Goal: Transaction & Acquisition: Download file/media

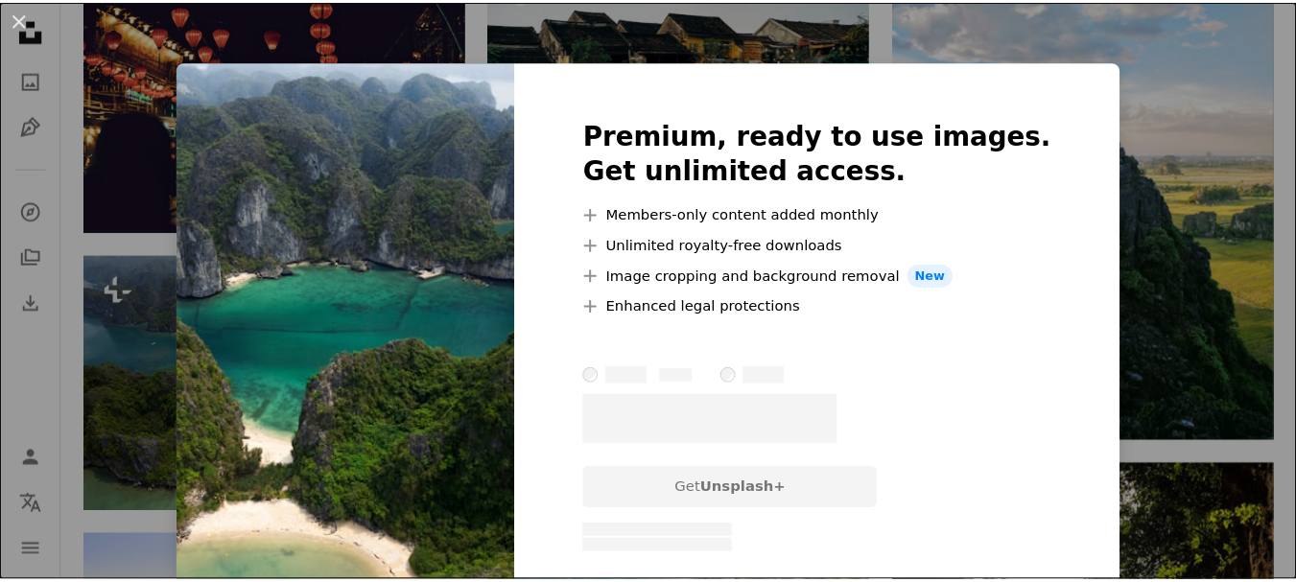
scroll to position [1343, 0]
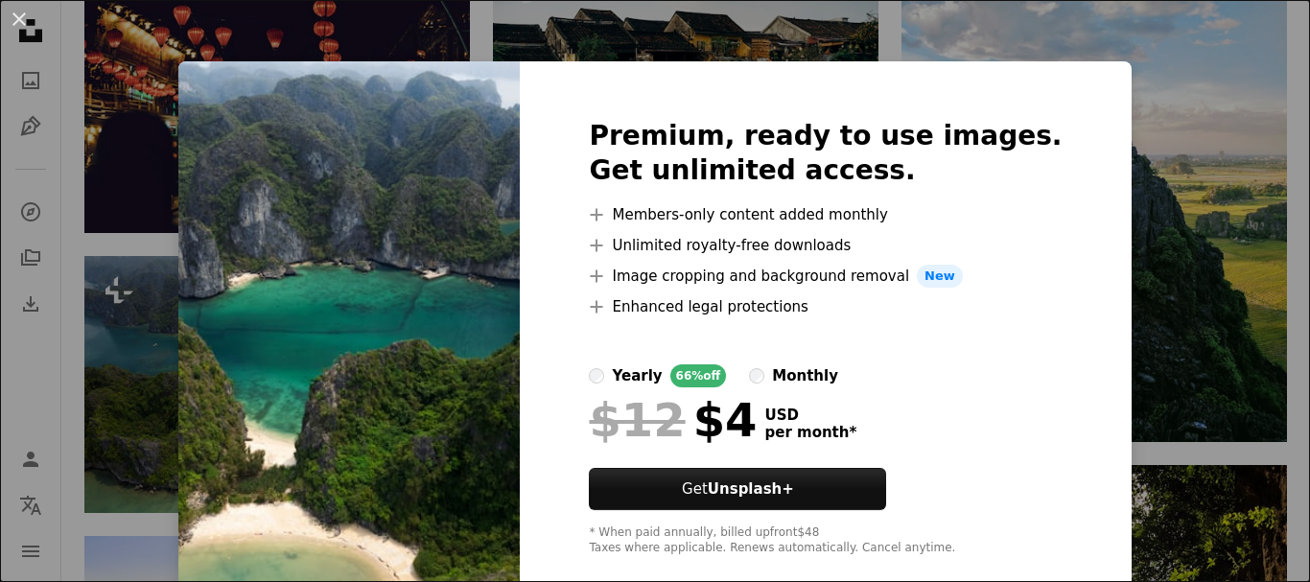
click at [1113, 125] on div "An X shape Premium, ready to use images. Get unlimited access. A plus sign Memb…" at bounding box center [655, 291] width 1310 height 582
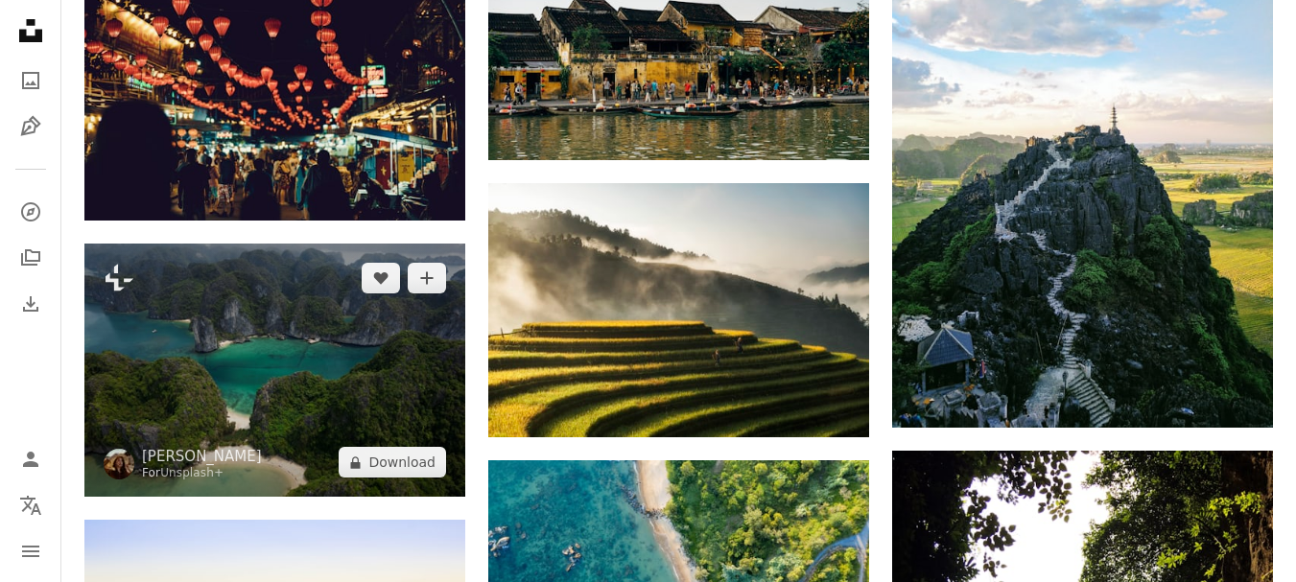
click at [269, 363] on img at bounding box center [274, 370] width 381 height 253
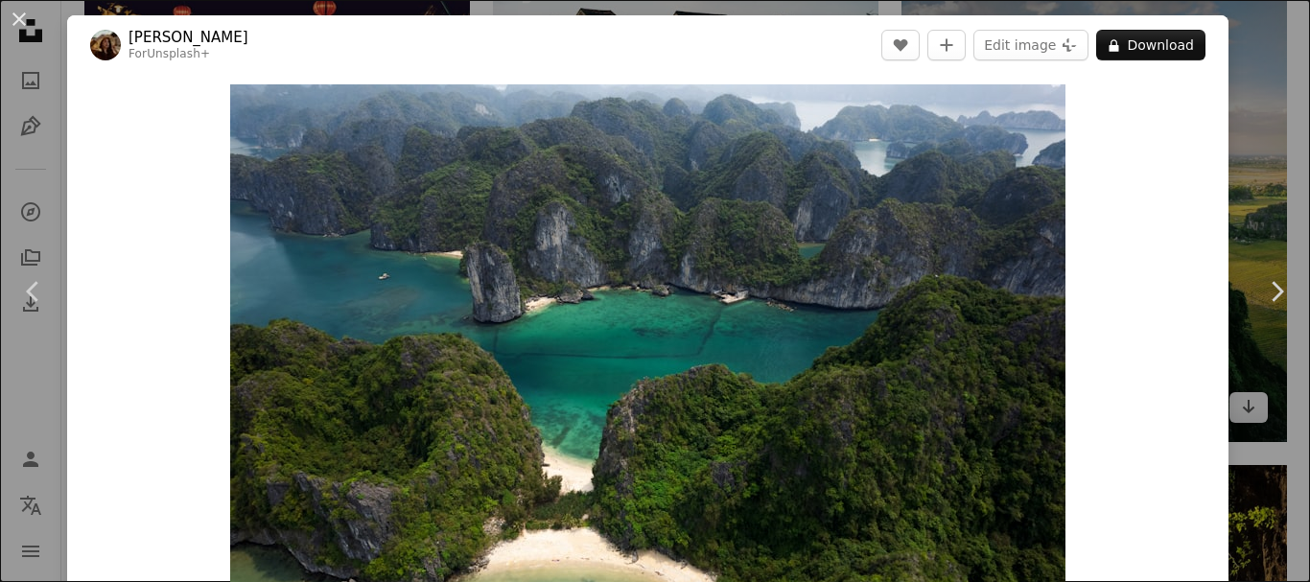
drag, startPoint x: 1262, startPoint y: 159, endPoint x: 1270, endPoint y: 248, distance: 89.5
click at [1262, 159] on div "An X shape Chevron left Chevron right [PERSON_NAME] For Unsplash+ A heart A plu…" at bounding box center [655, 291] width 1310 height 582
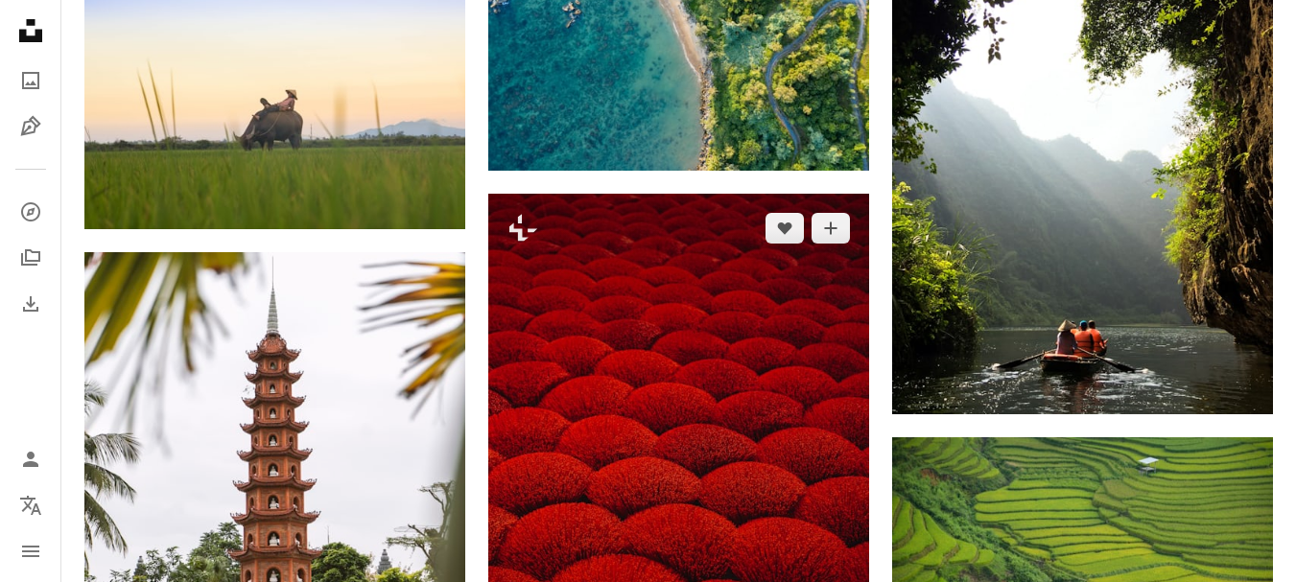
scroll to position [1726, 0]
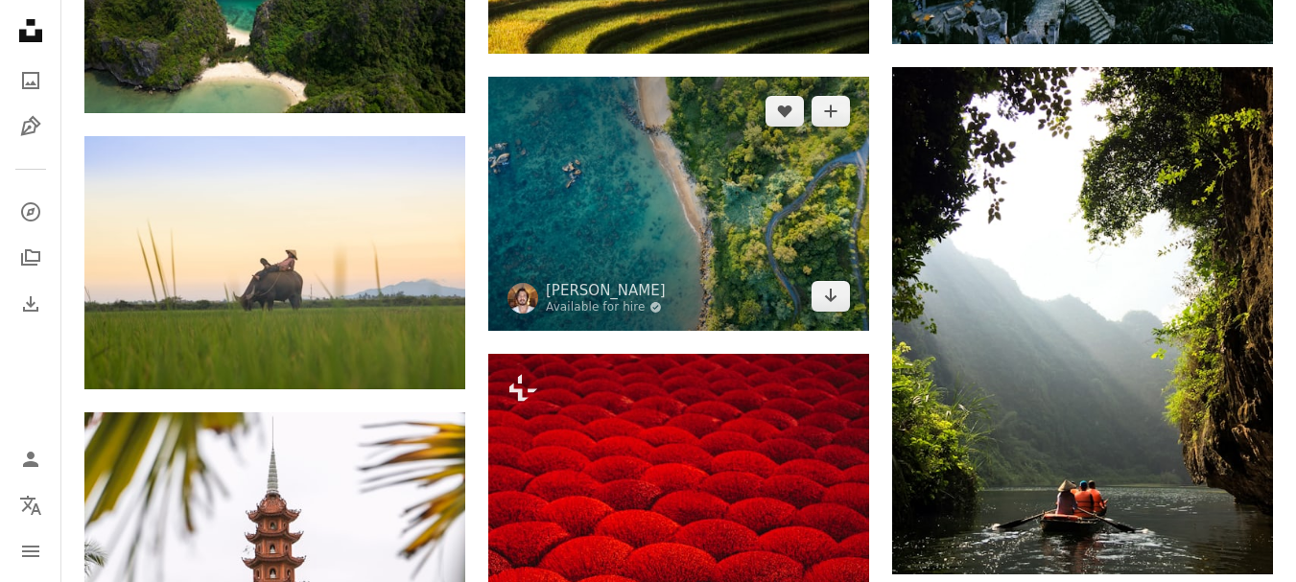
click at [647, 235] on img at bounding box center [678, 203] width 381 height 253
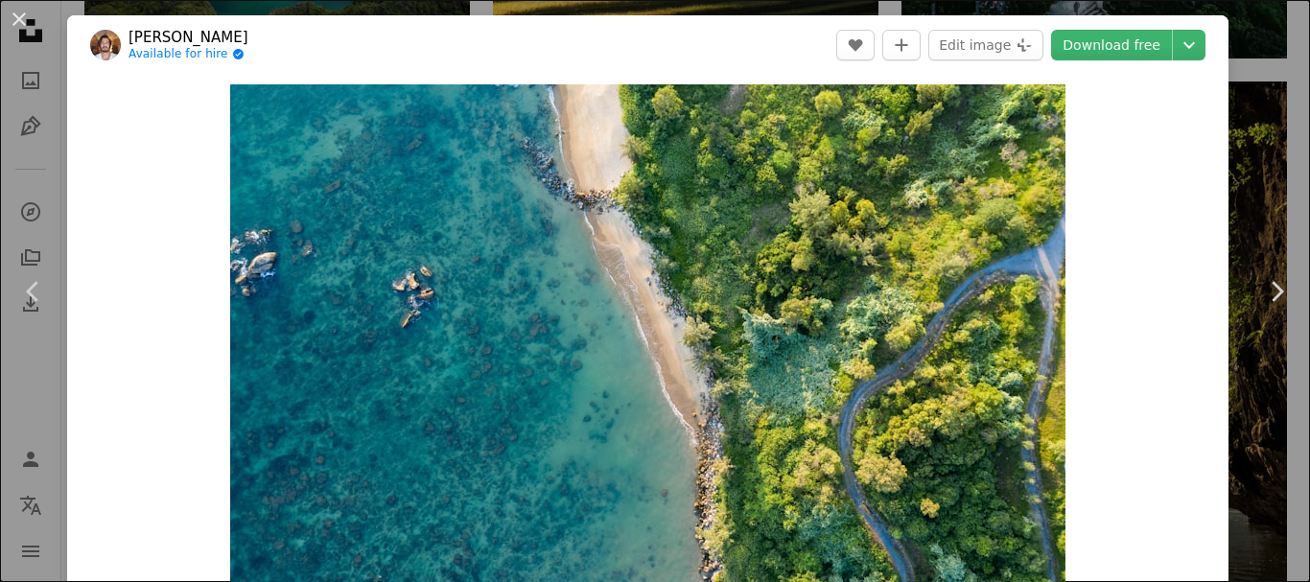
click at [1239, 166] on div "An X shape Chevron left Chevron right Kiril Dobrev Available for hire A checkma…" at bounding box center [655, 291] width 1310 height 582
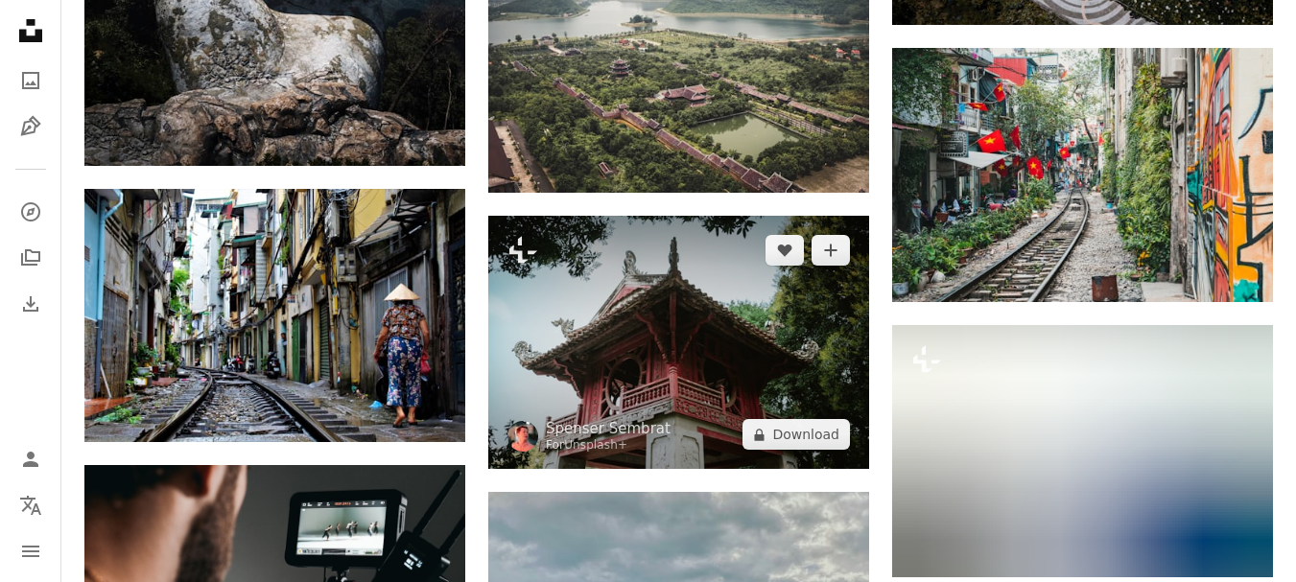
scroll to position [3260, 0]
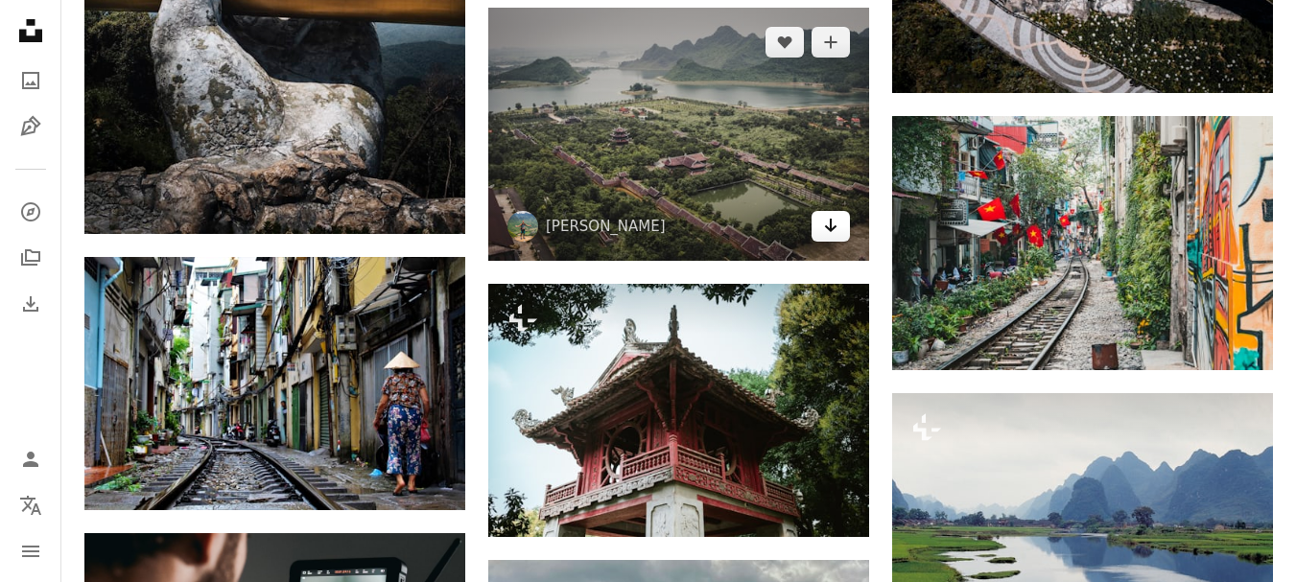
click at [819, 238] on link "Arrow pointing down" at bounding box center [830, 226] width 38 height 31
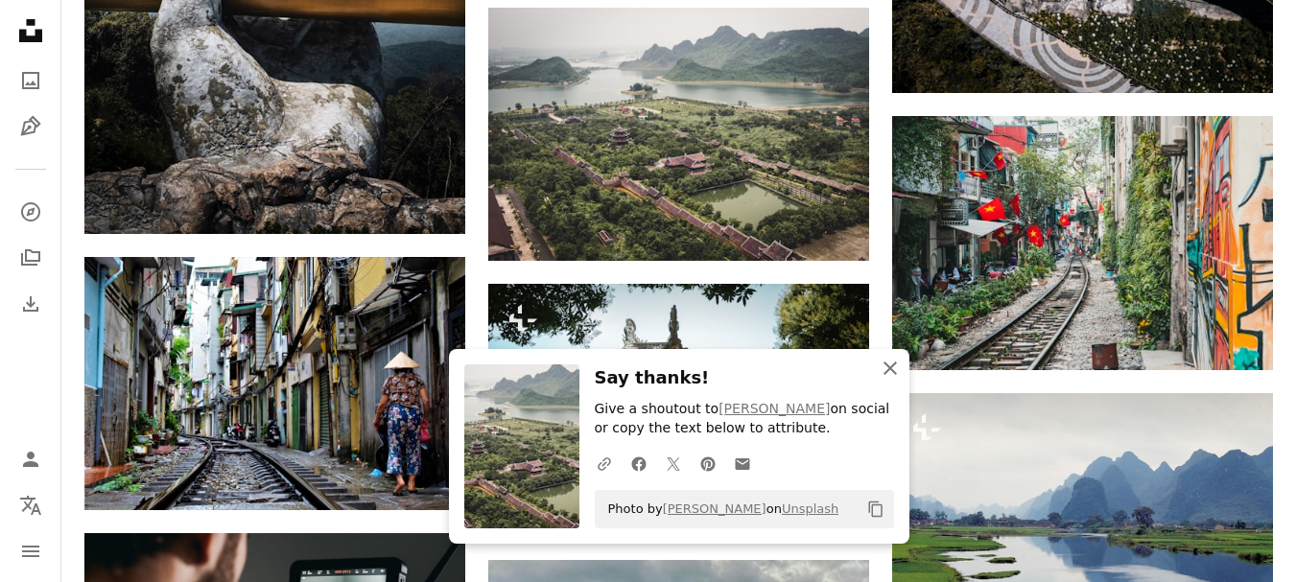
click at [886, 372] on icon "button" at bounding box center [889, 368] width 13 height 13
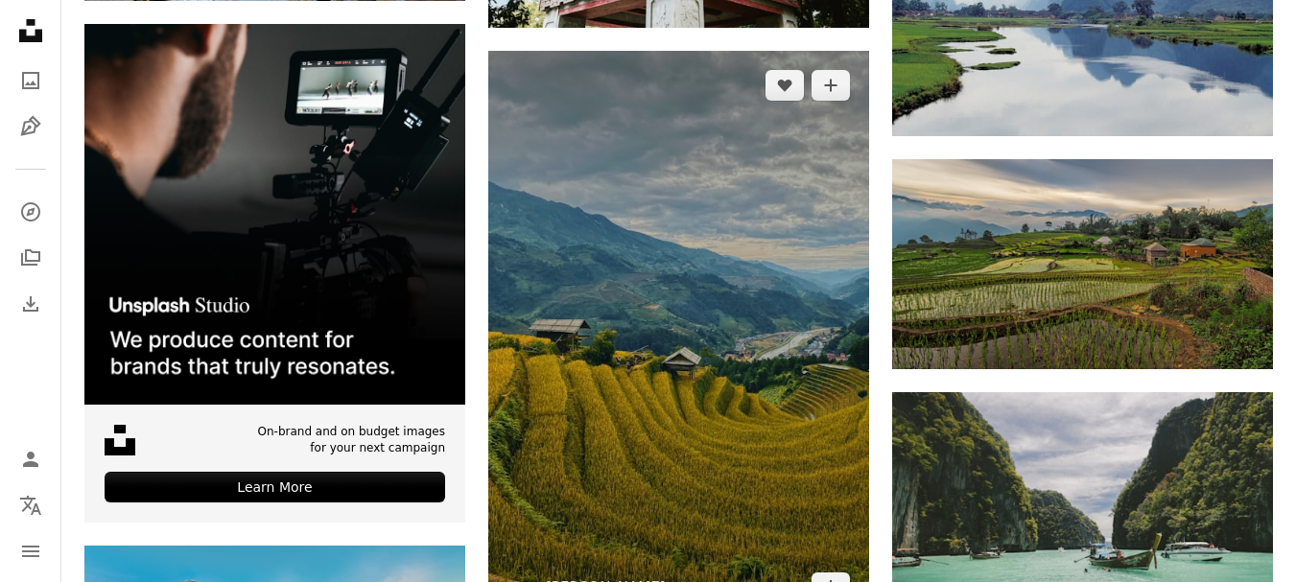
scroll to position [3836, 0]
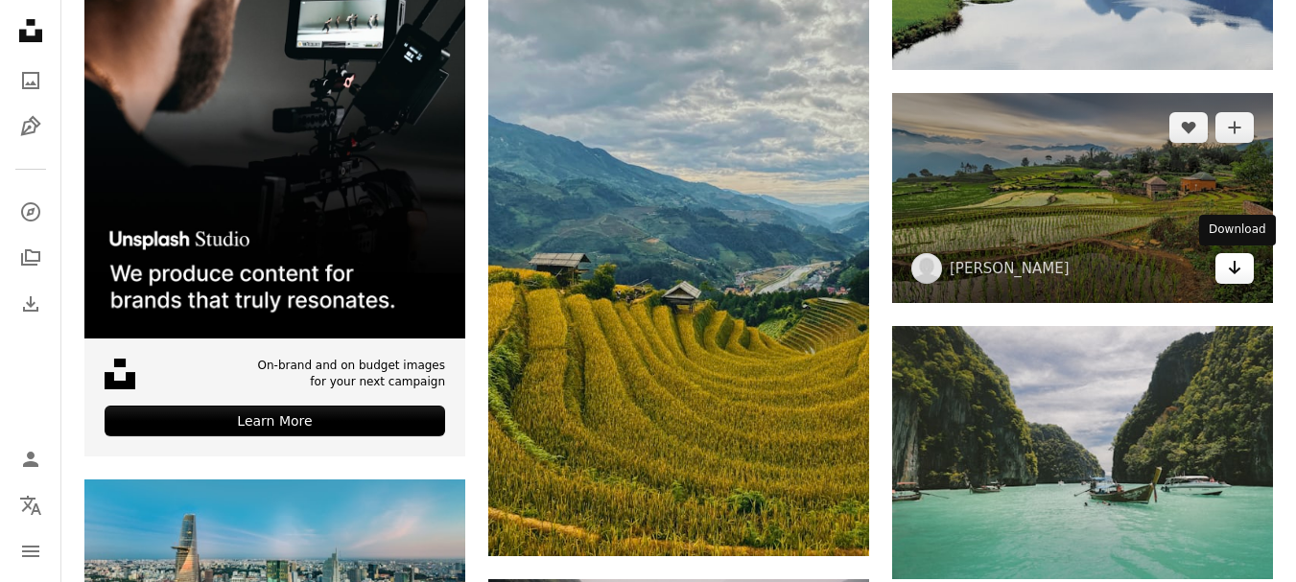
click at [1245, 277] on link "Arrow pointing down" at bounding box center [1234, 268] width 38 height 31
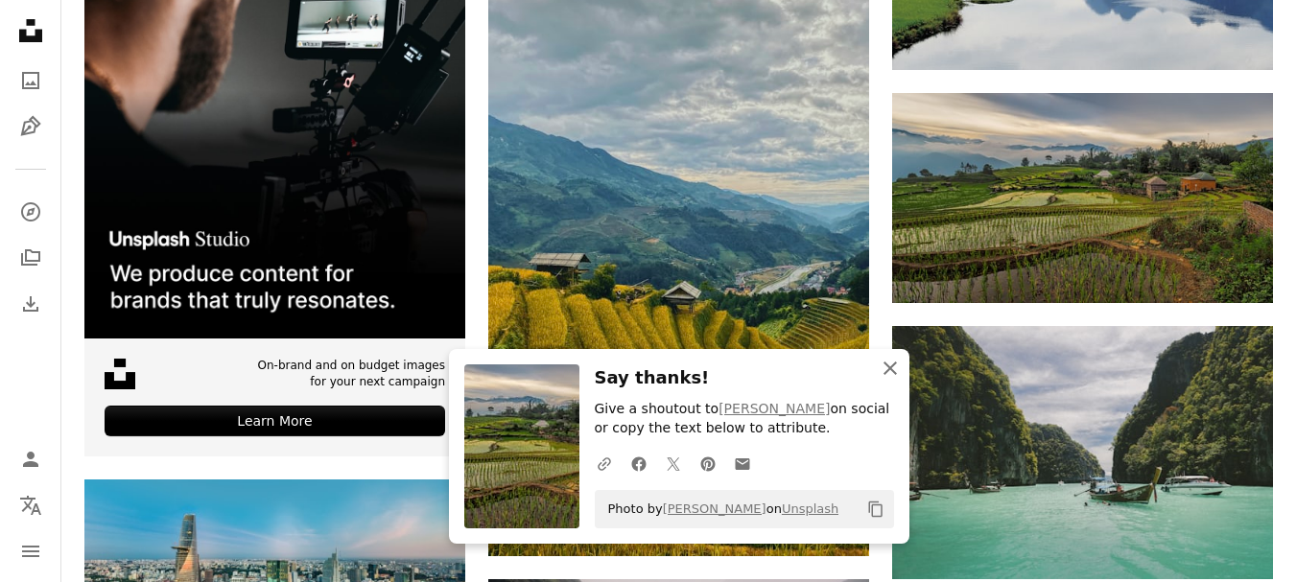
click at [878, 378] on icon "An X shape" at bounding box center [889, 368] width 23 height 23
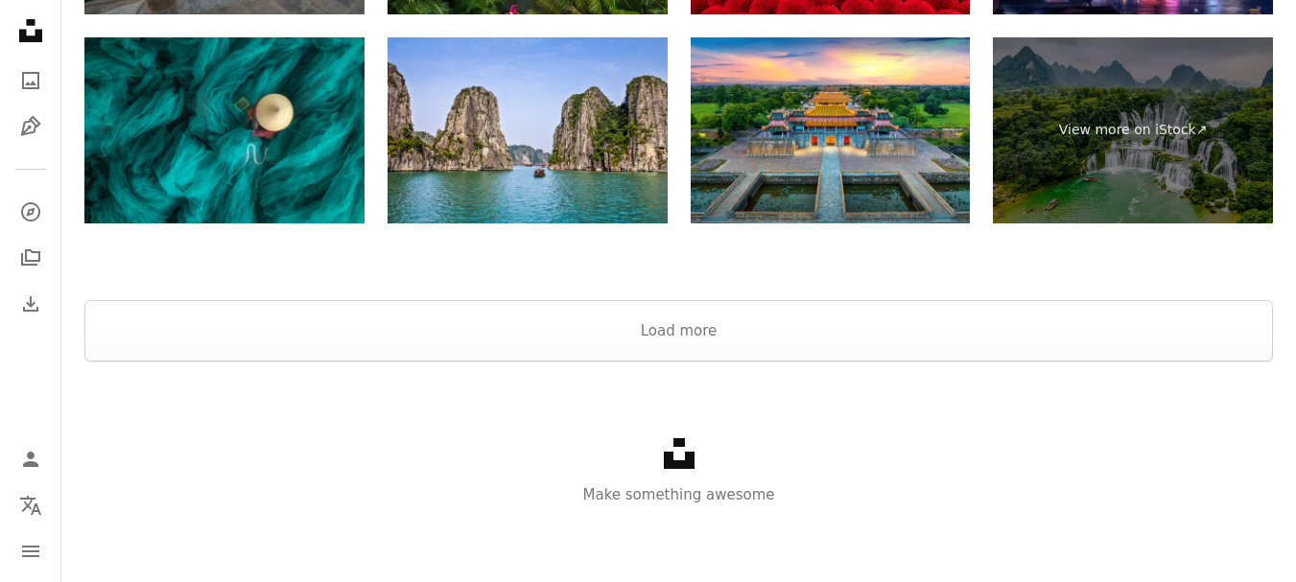
scroll to position [6033, 0]
